Goal: Task Accomplishment & Management: Use online tool/utility

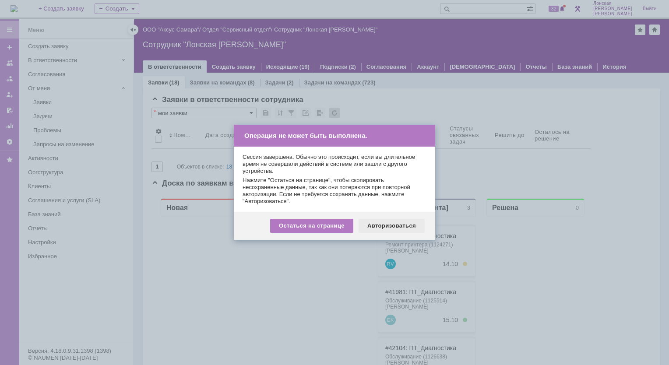
click at [375, 222] on div "Авторизоваться" at bounding box center [392, 226] width 66 height 14
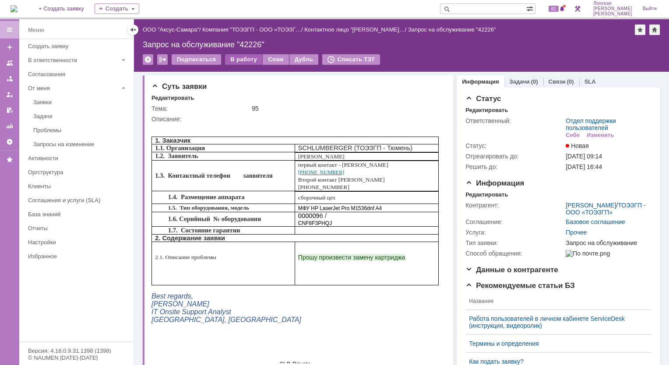
click at [236, 60] on div "В работу" at bounding box center [243, 59] width 37 height 11
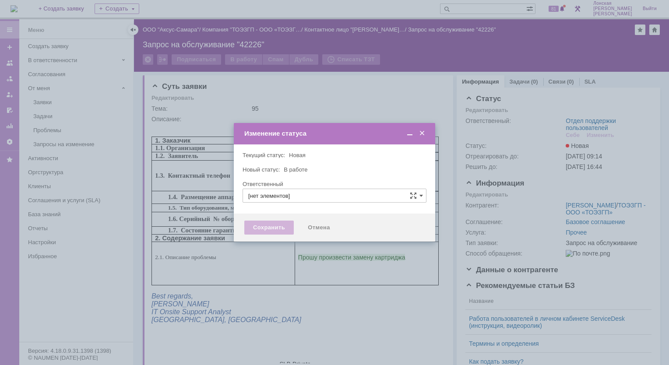
type input "Отдел поддержки пользователей"
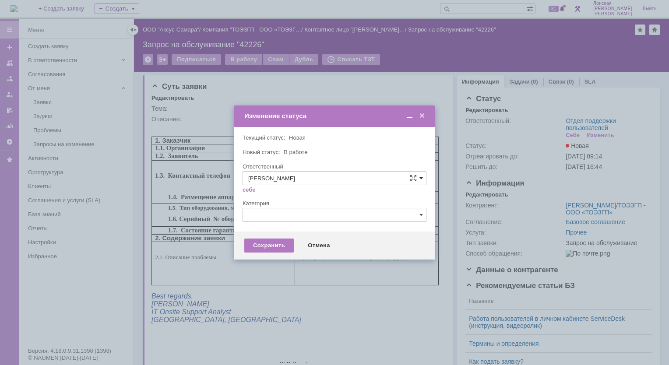
click at [421, 179] on span at bounding box center [422, 178] width 4 height 7
click at [311, 239] on span "Новоженова Наталья Алексеевна" at bounding box center [334, 236] width 173 height 7
type input "Новоженова Наталья Алексеевна"
click at [260, 246] on div "Сохранить" at bounding box center [268, 246] width 49 height 14
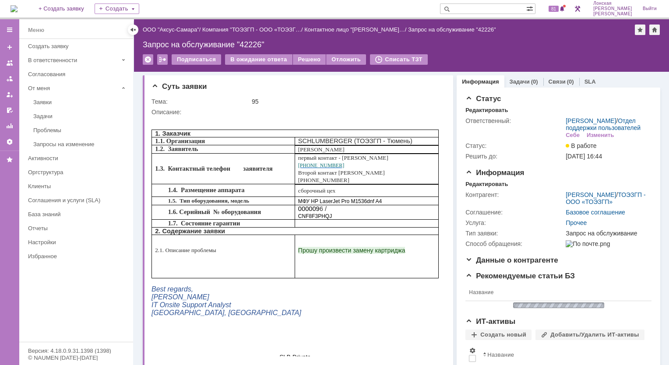
scroll to position [0, 0]
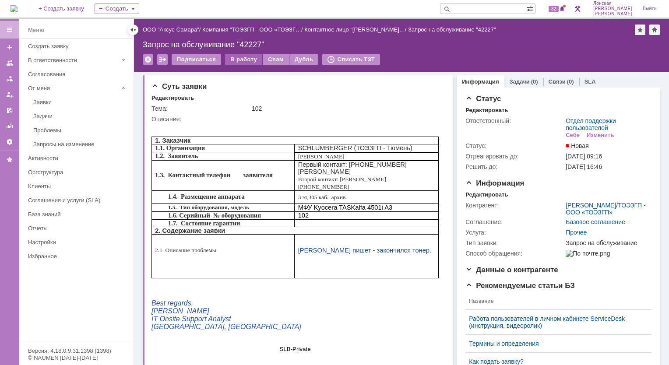
click at [234, 57] on div "В работу" at bounding box center [243, 59] width 37 height 11
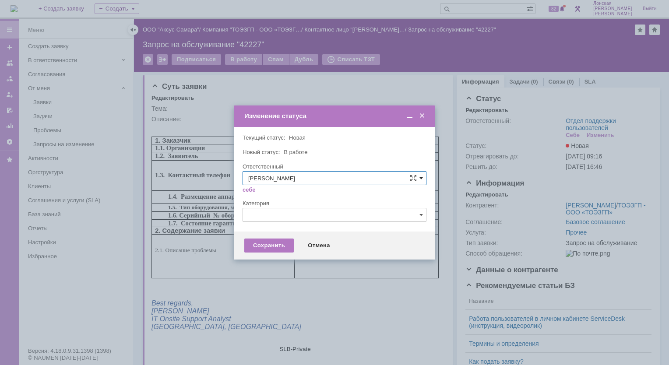
click at [422, 181] on span at bounding box center [422, 178] width 4 height 7
click at [293, 240] on div "Новоженова Наталья Алексеевна" at bounding box center [334, 237] width 183 height 14
type input "Новоженова Наталья Алексеевна"
click at [272, 245] on div "Сохранить" at bounding box center [268, 246] width 49 height 14
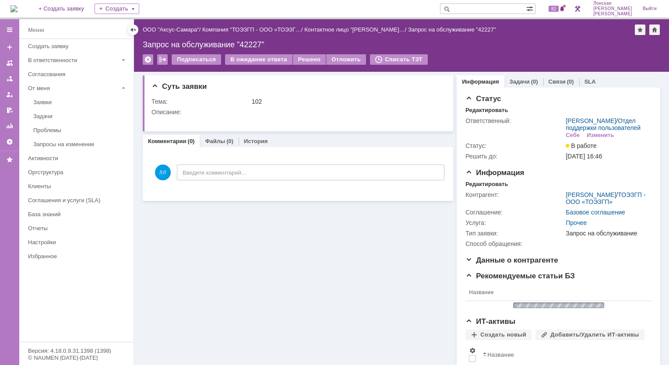
scroll to position [0, 0]
